Goal: Use online tool/utility: Utilize a website feature to perform a specific function

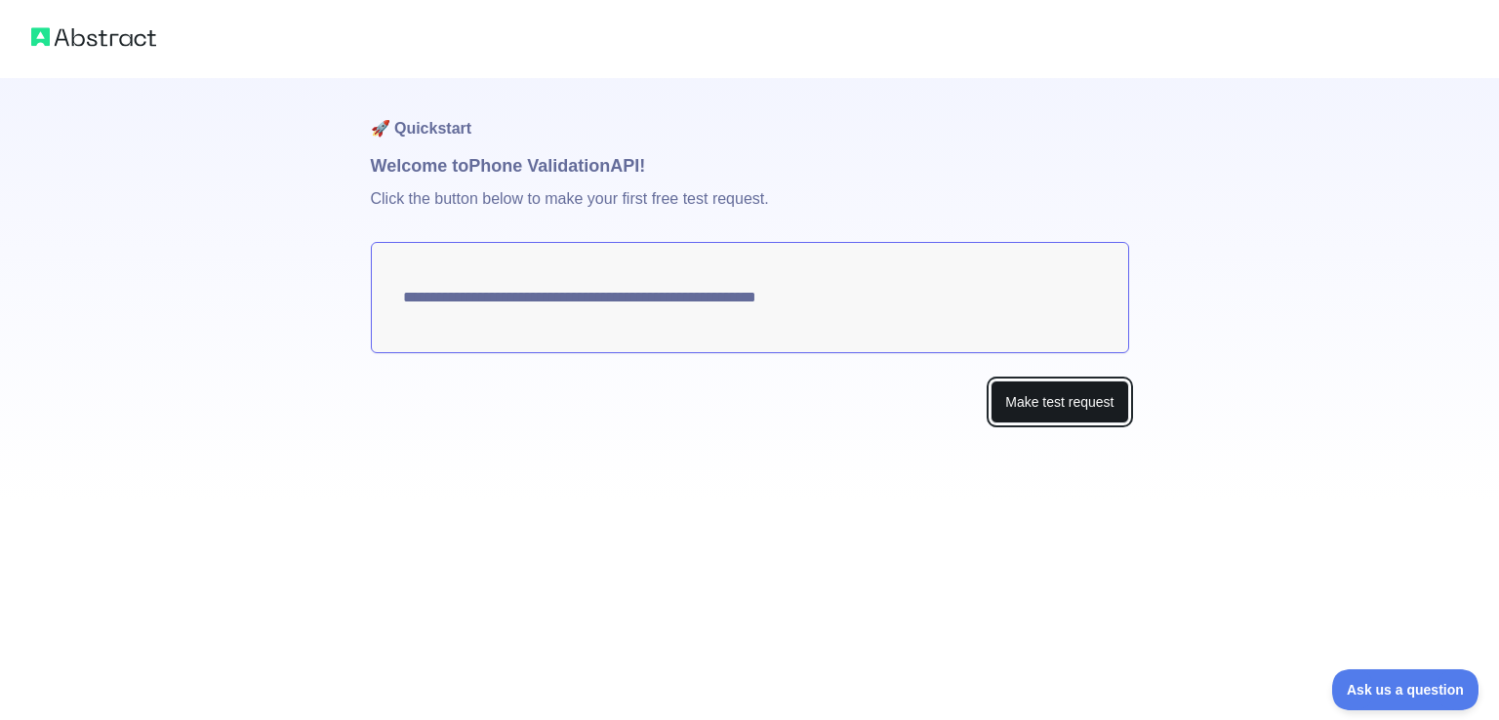
click at [1000, 389] on button "Make test request" at bounding box center [1059, 402] width 138 height 44
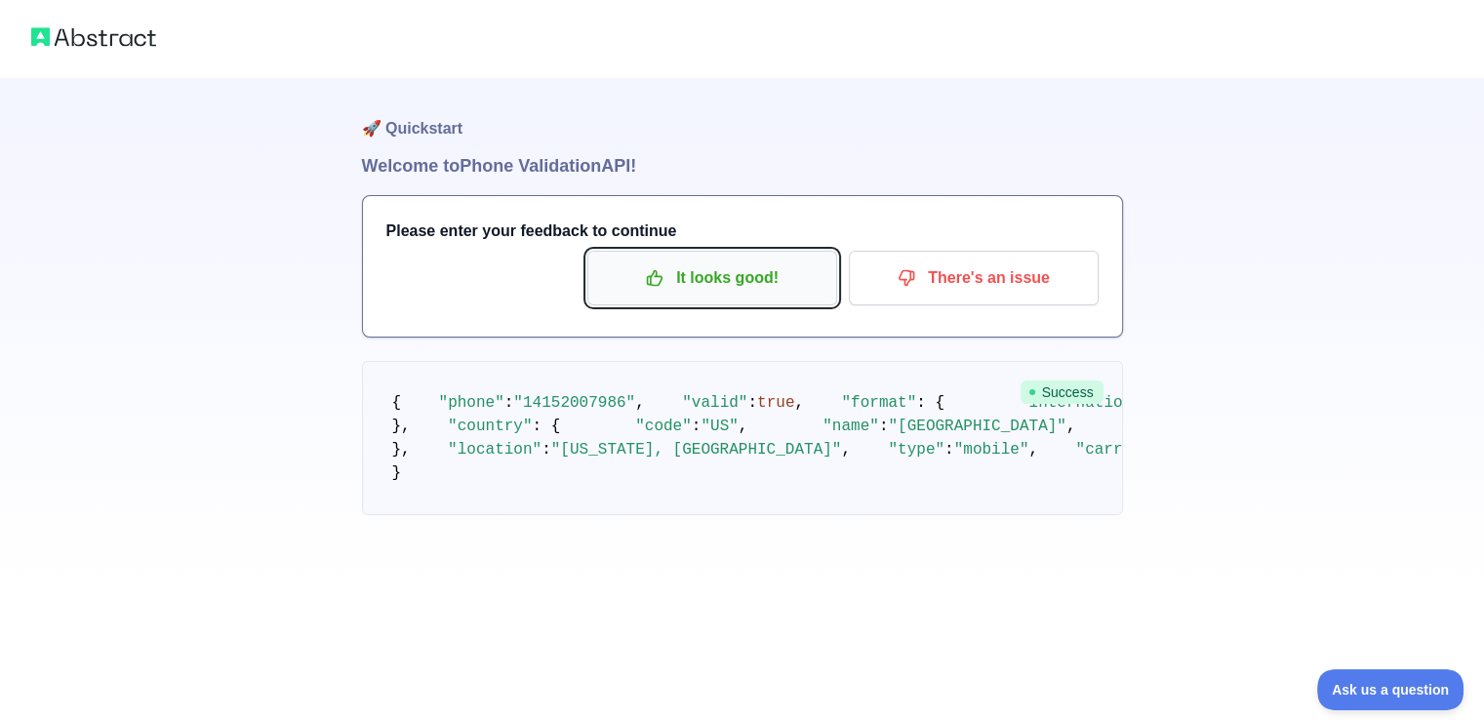
click at [706, 267] on p "It looks good!" at bounding box center [712, 277] width 220 height 33
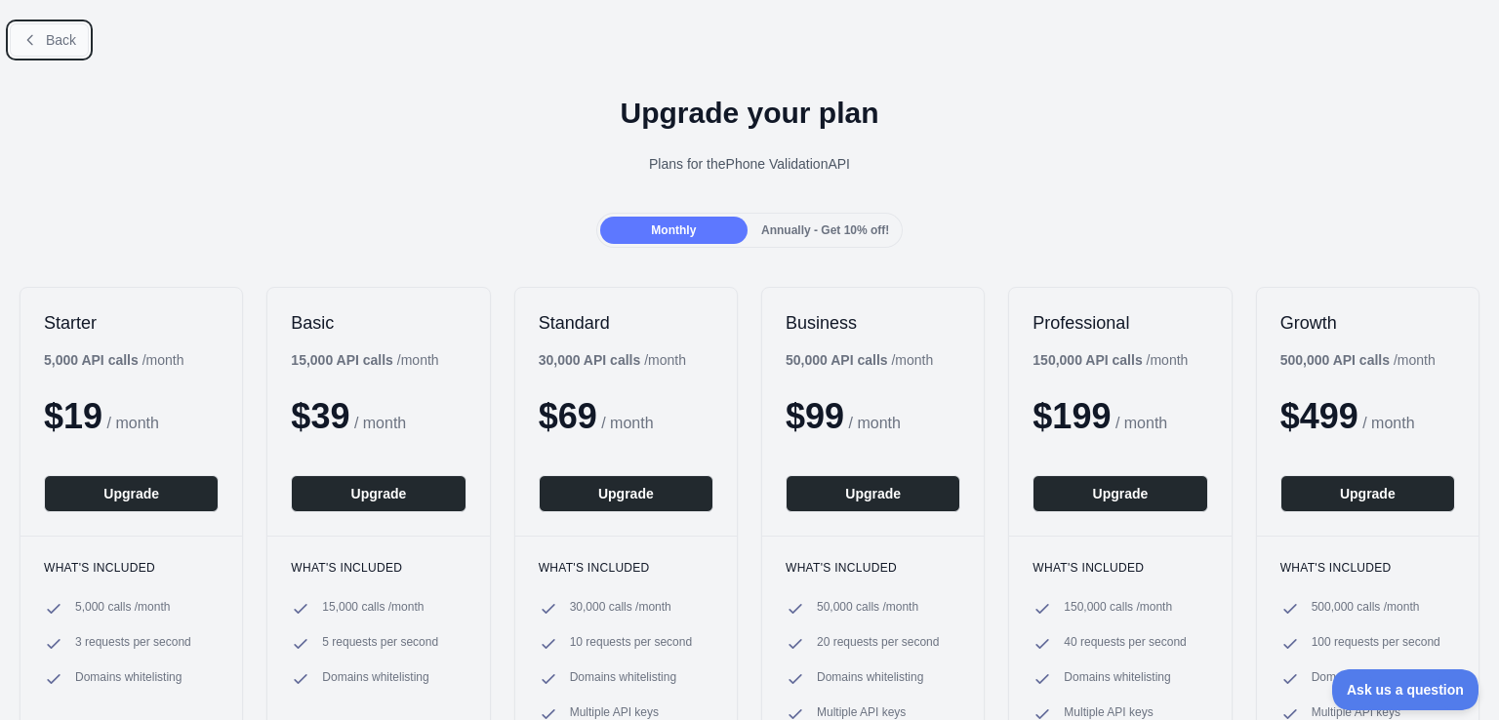
click at [47, 24] on button "Back" at bounding box center [49, 39] width 79 height 33
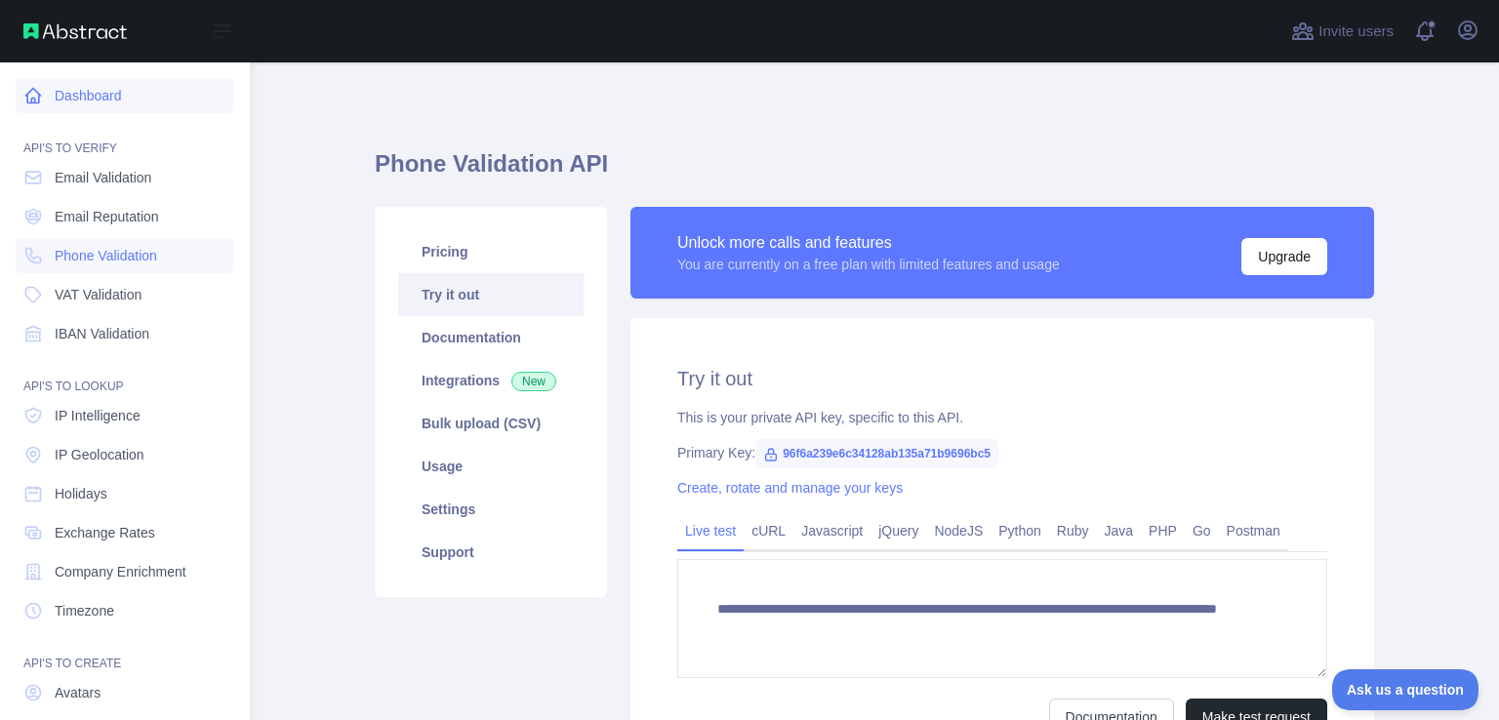
click at [127, 106] on link "Dashboard" at bounding box center [125, 95] width 219 height 35
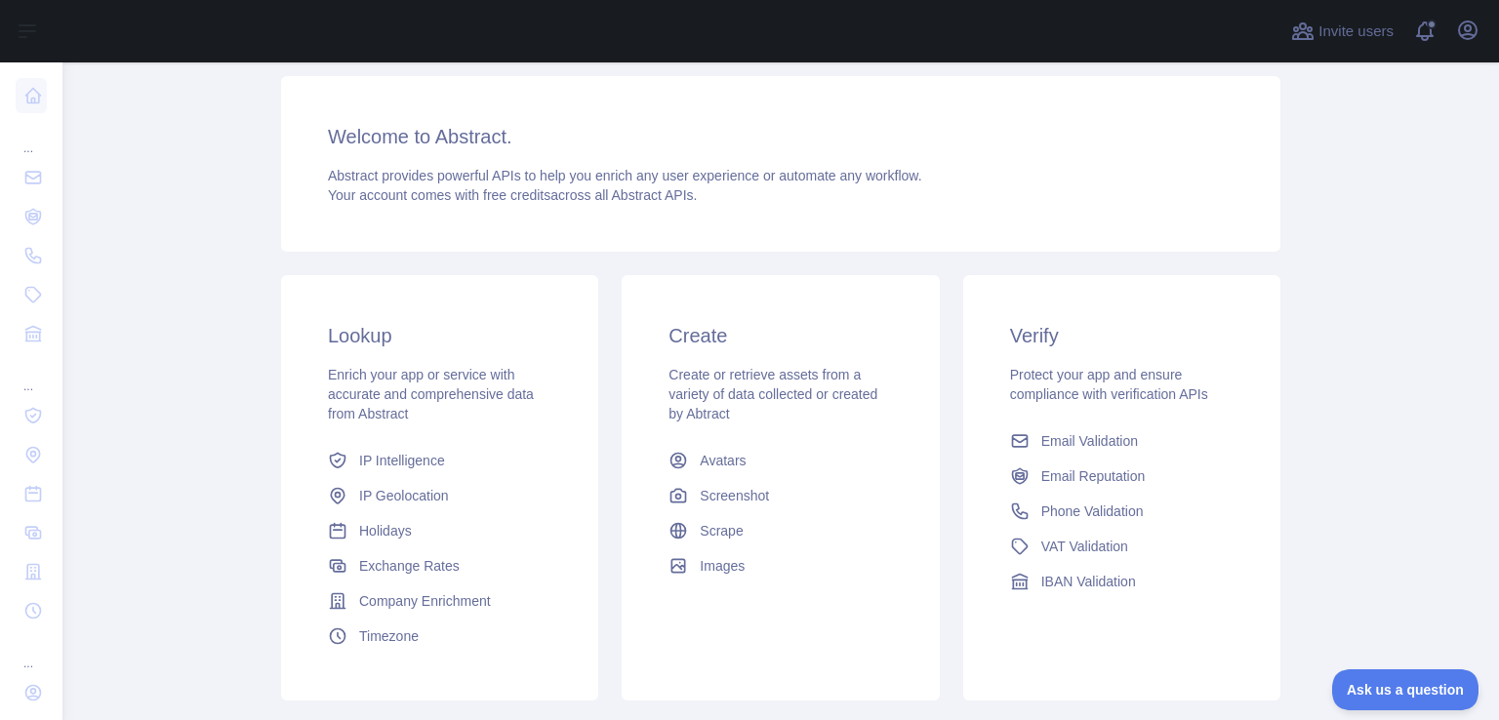
scroll to position [132, 0]
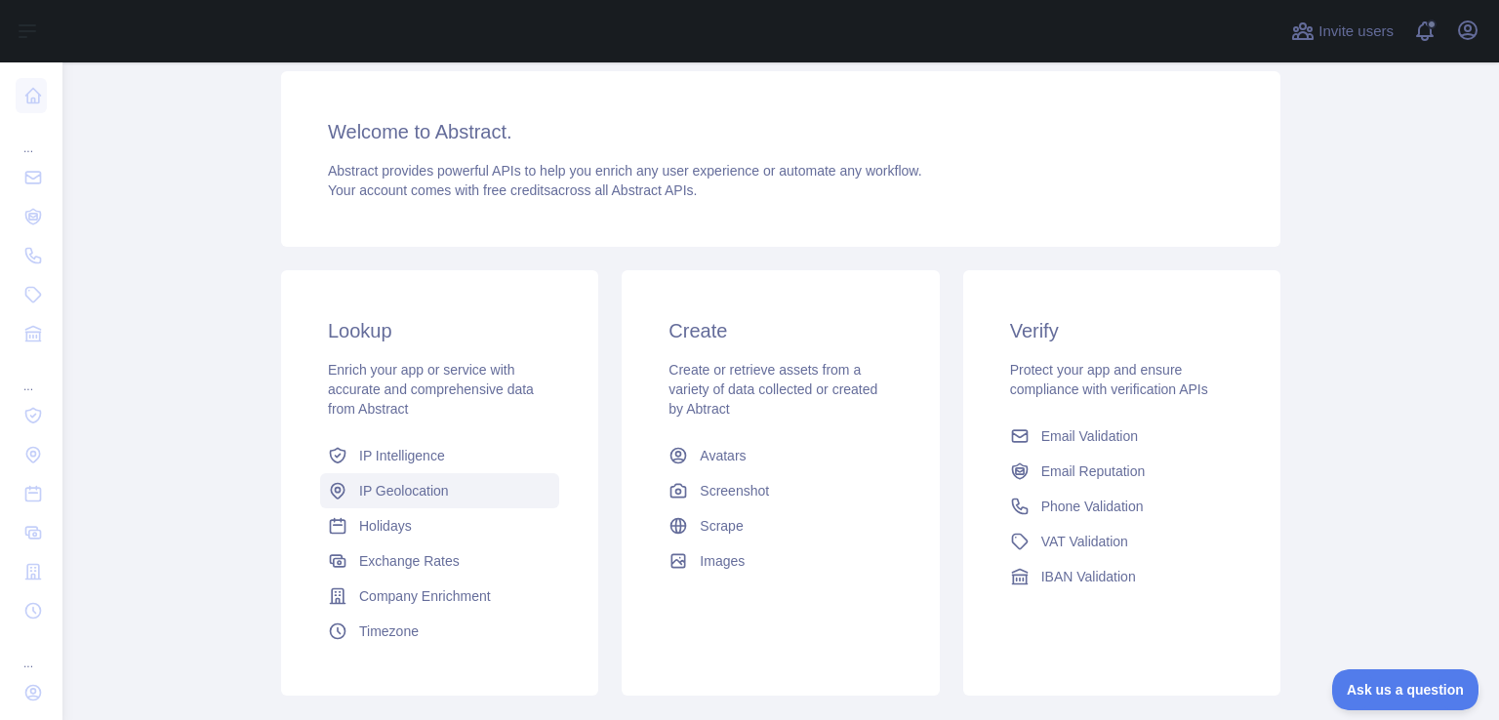
click at [423, 504] on link "IP Geolocation" at bounding box center [439, 490] width 239 height 35
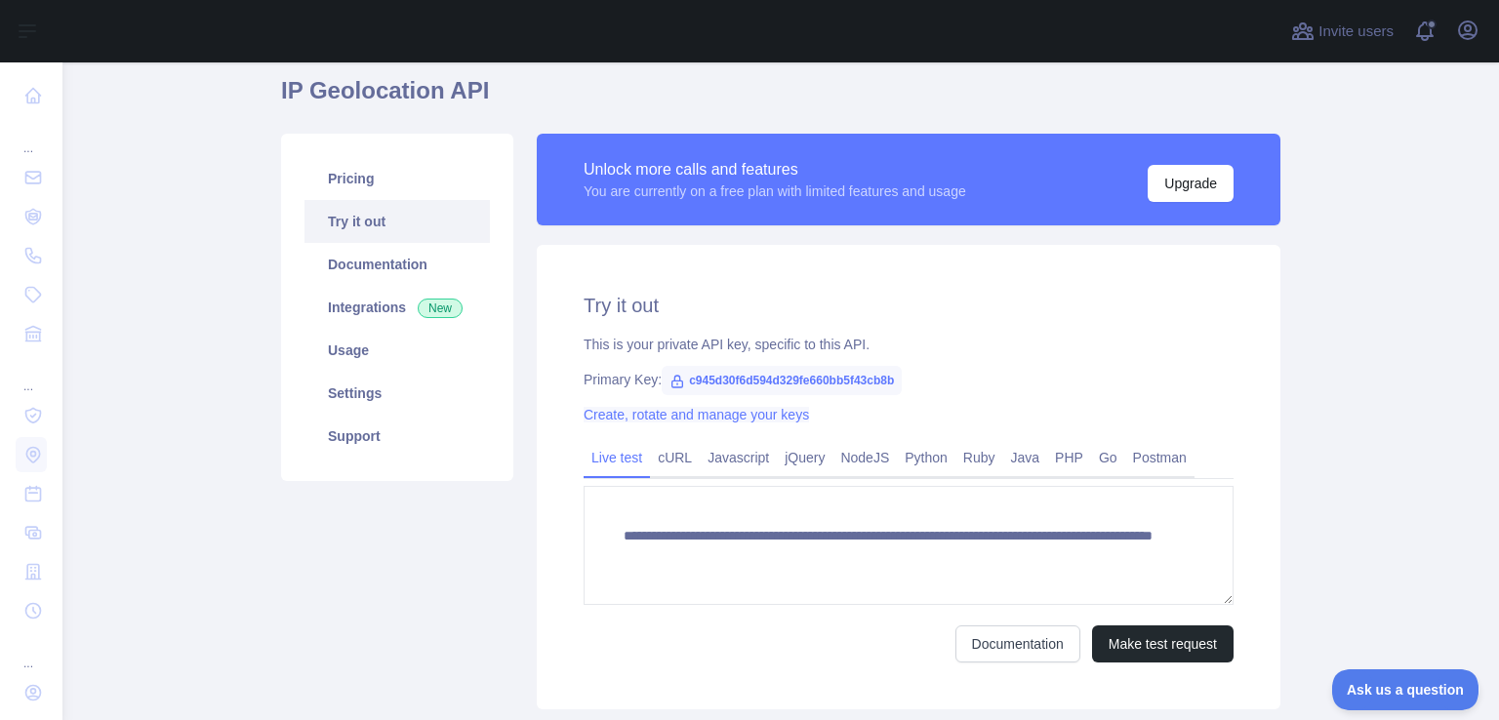
scroll to position [74, 0]
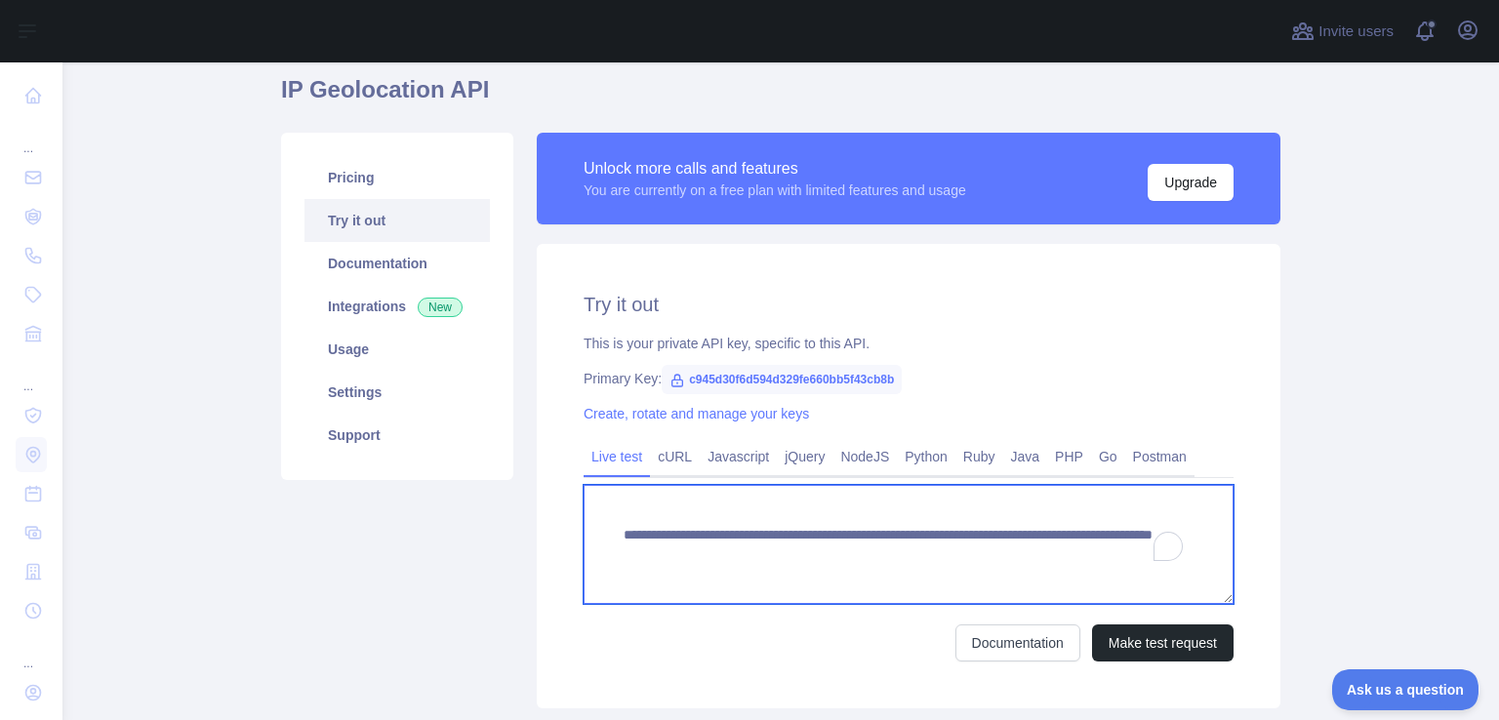
drag, startPoint x: 1098, startPoint y: 561, endPoint x: 609, endPoint y: 538, distance: 489.3
click at [609, 538] on textarea "**********" at bounding box center [908, 544] width 650 height 119
